Goal: Task Accomplishment & Management: Manage account settings

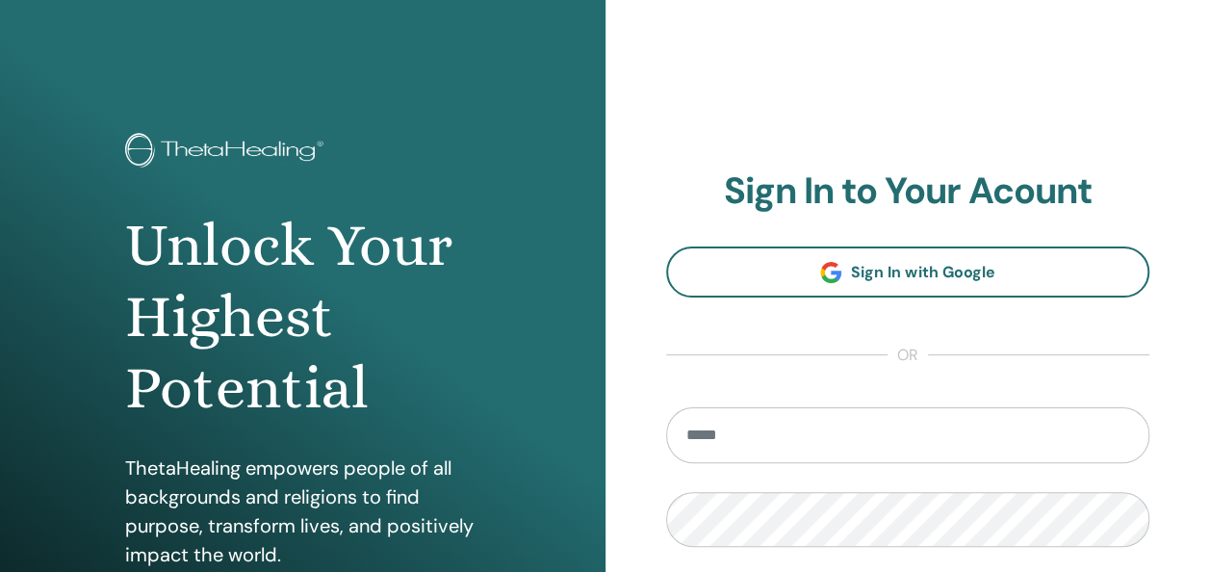
type input "**********"
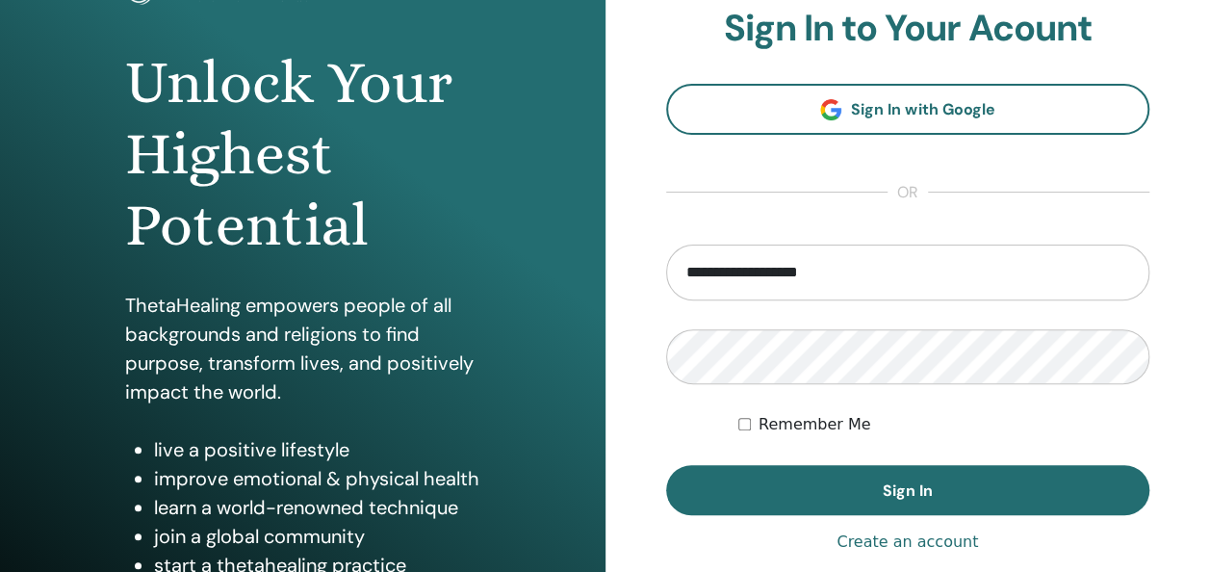
scroll to position [167, 0]
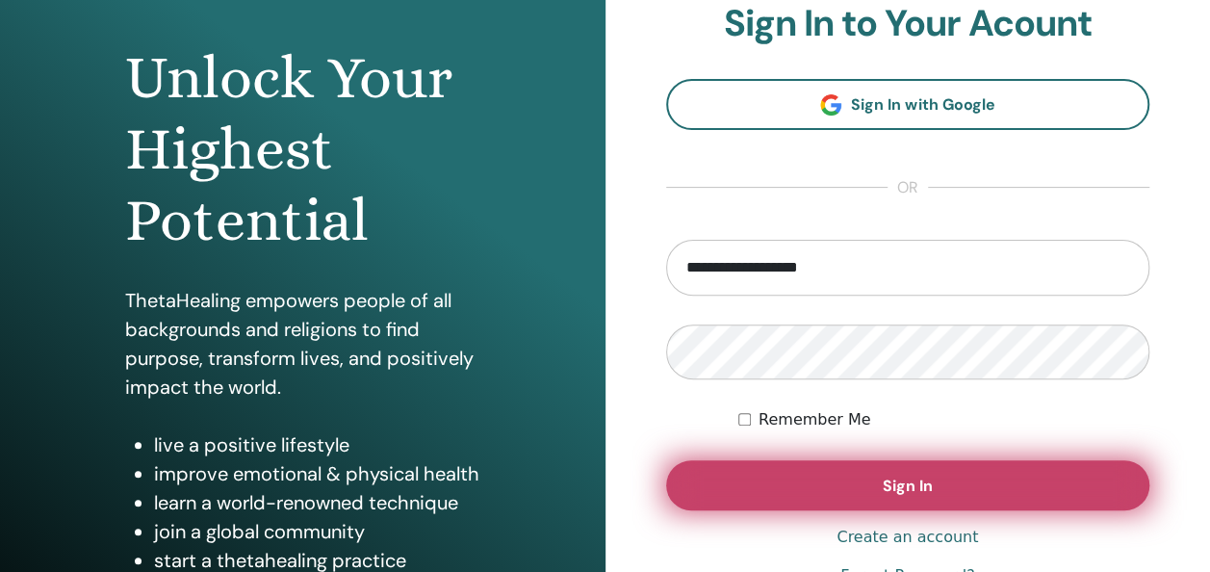
click at [930, 472] on button "Sign In" at bounding box center [908, 485] width 484 height 50
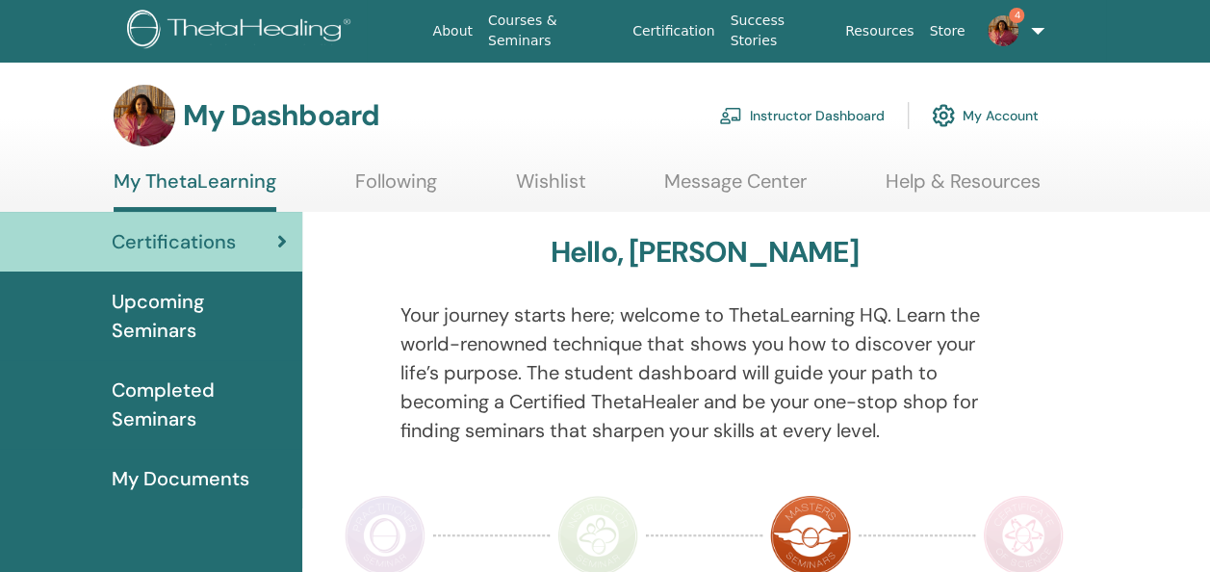
click at [873, 110] on link "Instructor Dashboard" at bounding box center [802, 115] width 166 height 42
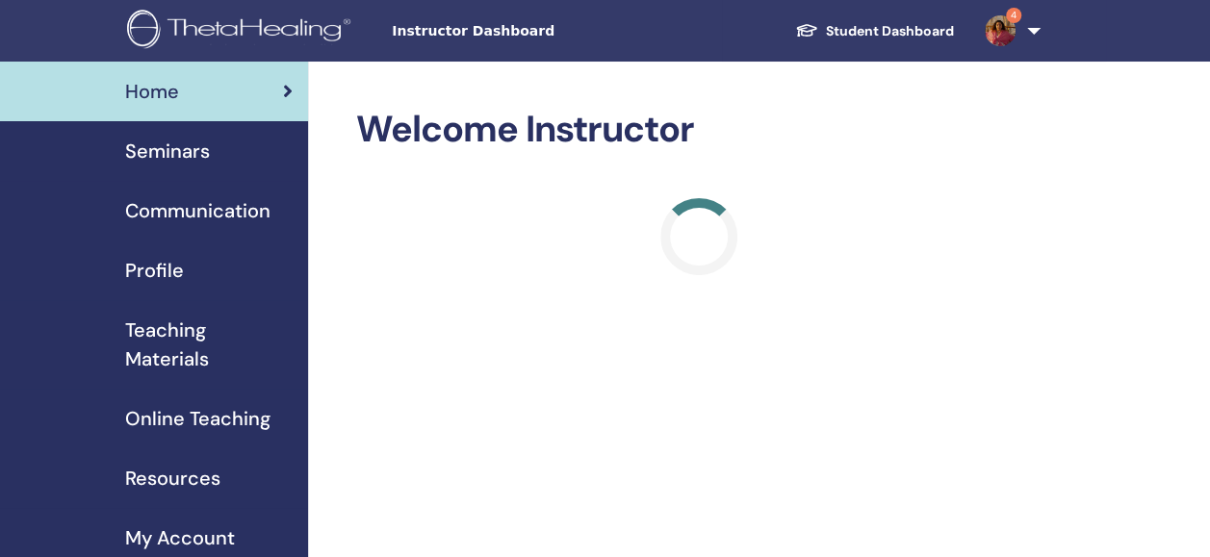
click at [249, 145] on div "Seminars" at bounding box center [153, 151] width 277 height 29
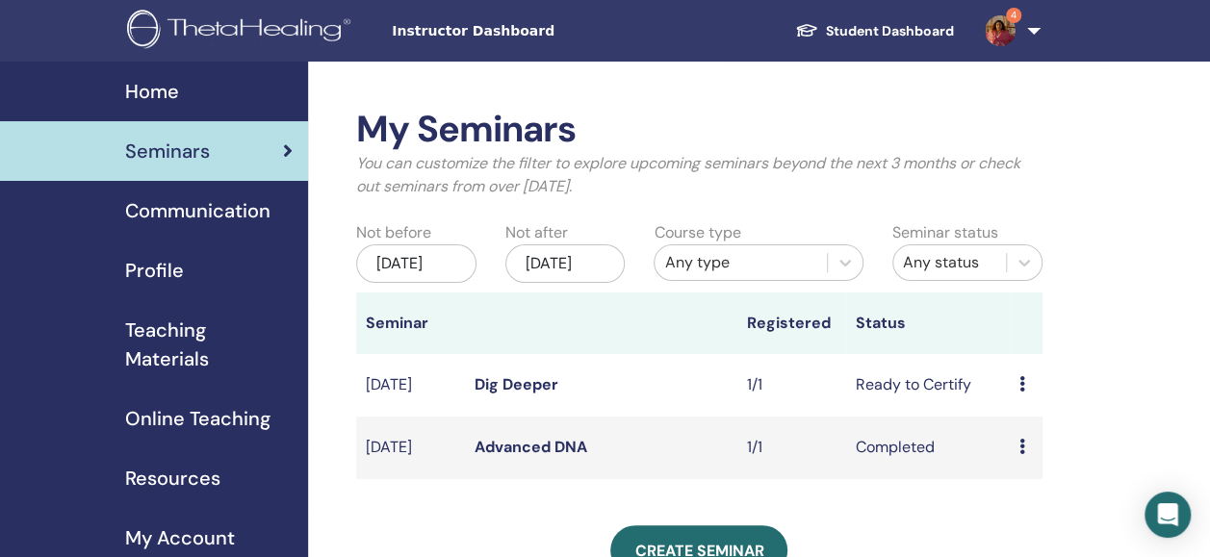
click at [546, 395] on link "Dig Deeper" at bounding box center [516, 384] width 84 height 20
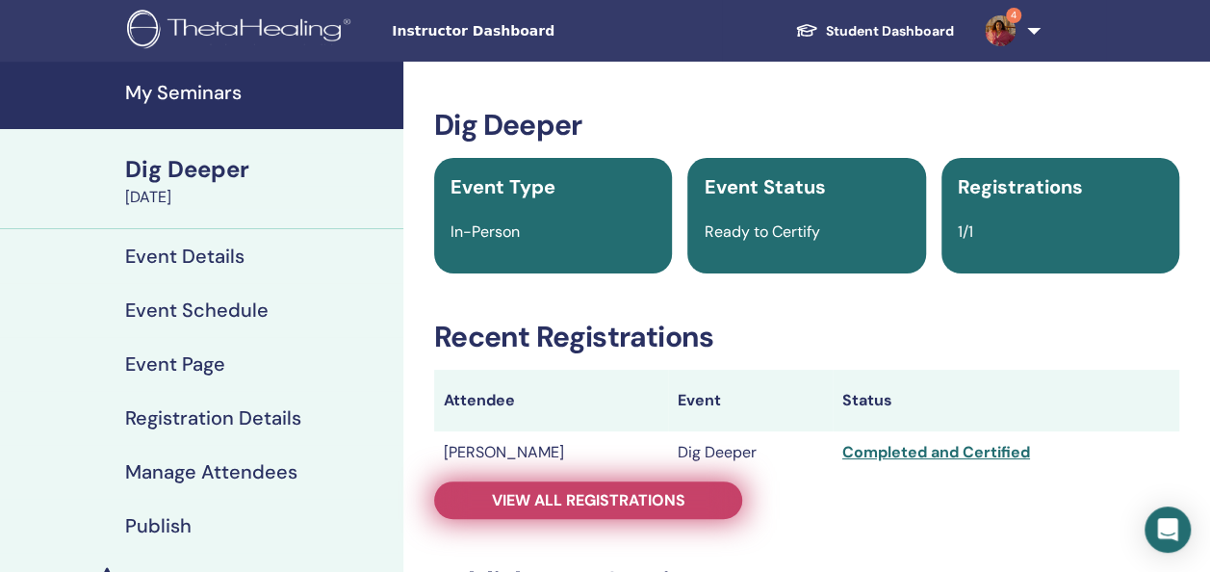
click at [687, 489] on link "View all registrations" at bounding box center [588, 500] width 308 height 38
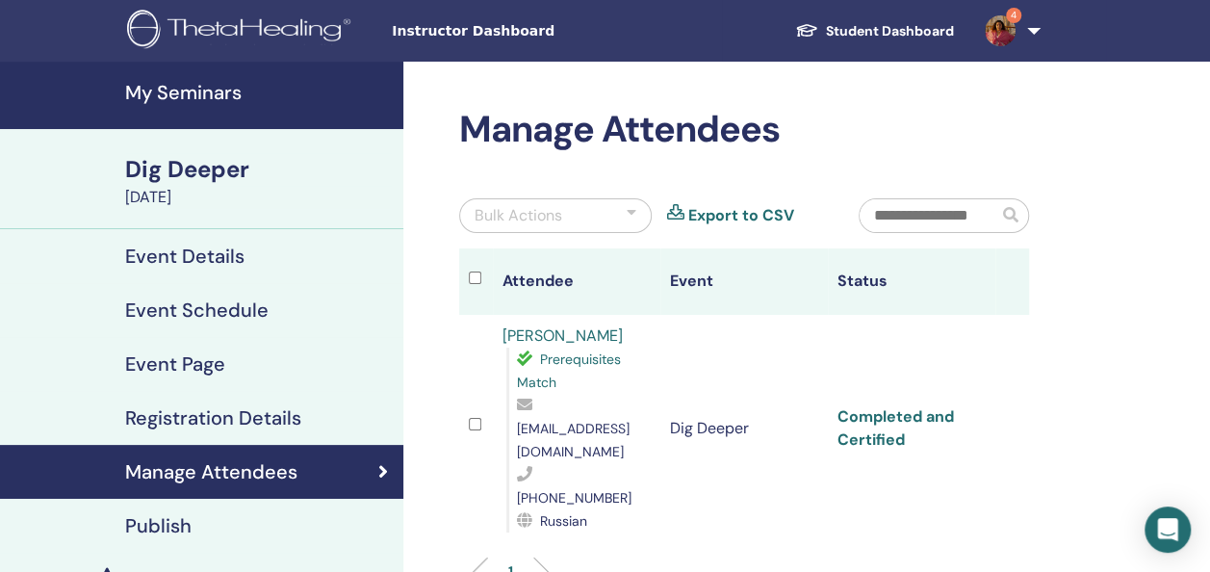
click at [918, 406] on link "Completed and Certified" at bounding box center [895, 427] width 116 height 43
